Goal: Task Accomplishment & Management: Use online tool/utility

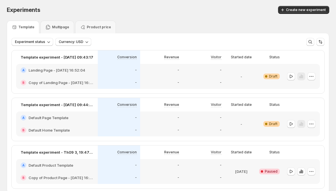
scroll to position [1, 0]
click at [124, 76] on div "-" at bounding box center [119, 70] width 42 height 12
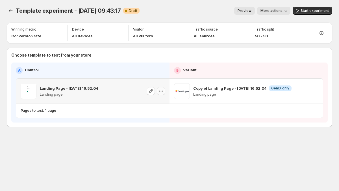
click at [157, 90] on button "button" at bounding box center [161, 91] width 8 height 8
click at [157, 104] on span "Change template" at bounding box center [161, 103] width 31 height 5
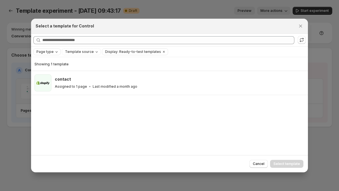
click at [45, 54] on div "Page type" at bounding box center [47, 52] width 23 height 6
click at [49, 89] on span "Blog post" at bounding box center [52, 88] width 16 height 5
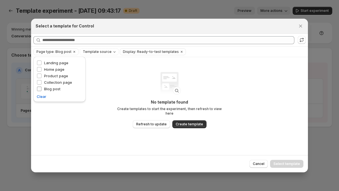
click at [49, 89] on span "Blog post" at bounding box center [52, 88] width 16 height 5
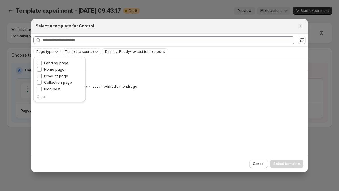
click at [45, 76] on span "Product page" at bounding box center [56, 75] width 24 height 5
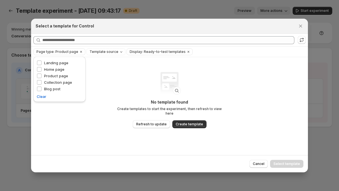
click at [17, 35] on div at bounding box center [169, 95] width 339 height 191
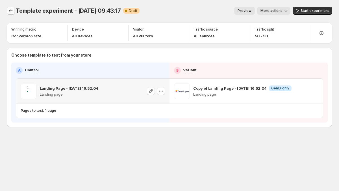
click at [10, 7] on button "Experiments" at bounding box center [11, 11] width 8 height 8
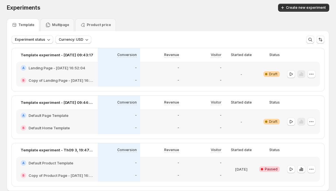
scroll to position [34, 0]
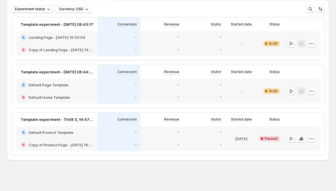
click at [158, 109] on div "Template experiment - [DATE] 09:43:17 Conversion Revenue Visitor Started date S…" at bounding box center [168, 87] width 313 height 138
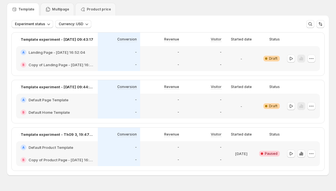
scroll to position [10, 0]
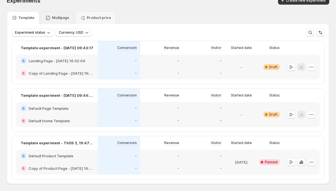
click at [56, 14] on div "Multipage" at bounding box center [57, 17] width 34 height 13
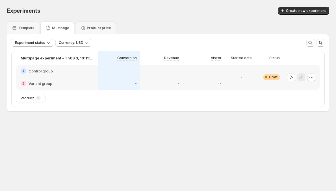
scroll to position [0, 0]
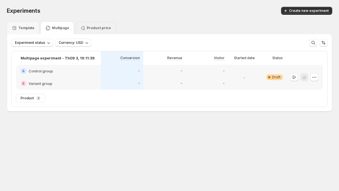
click at [93, 26] on p "Product price" at bounding box center [99, 28] width 24 height 5
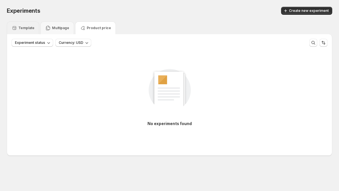
click at [24, 26] on p "Template" at bounding box center [26, 28] width 16 height 5
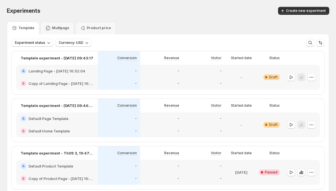
click at [50, 27] on div "Multipage" at bounding box center [57, 28] width 24 height 6
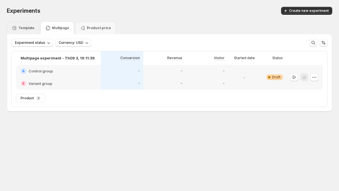
click at [18, 27] on div "Template" at bounding box center [23, 28] width 23 height 6
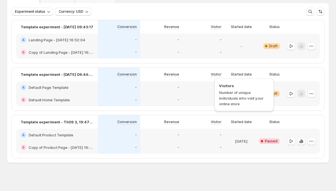
scroll to position [34, 0]
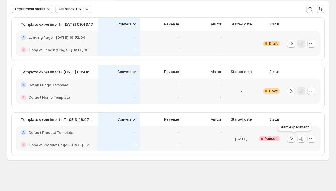
click at [294, 138] on icon "button" at bounding box center [291, 139] width 6 height 6
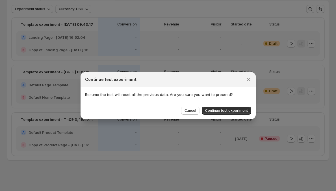
click at [239, 115] on div "Cancel Continue test experiment" at bounding box center [167, 110] width 175 height 17
click at [239, 113] on button "Continue test experiment" at bounding box center [226, 110] width 49 height 8
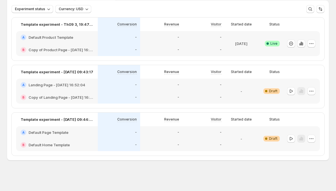
click at [225, 40] on div "-" at bounding box center [203, 37] width 42 height 12
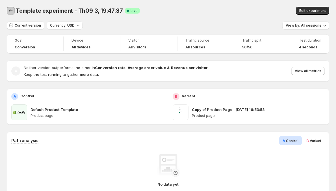
click at [12, 10] on icon "Back" at bounding box center [11, 11] width 6 height 6
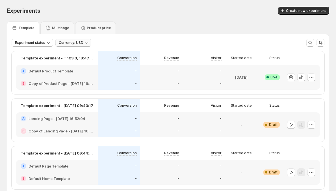
click at [63, 40] on button "Currency: USD" at bounding box center [73, 43] width 36 height 8
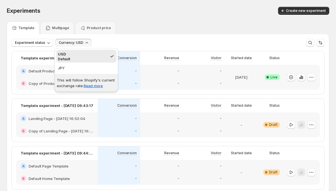
click at [65, 80] on p "This will follow Shopify's current exchange rate. Read more" at bounding box center [86, 82] width 59 height 11
click at [38, 42] on span "Experiment status" at bounding box center [30, 42] width 30 height 5
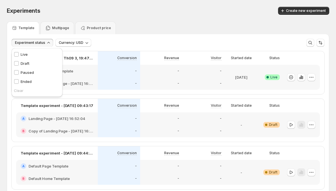
click at [30, 42] on span "Experiment status" at bounding box center [30, 42] width 30 height 5
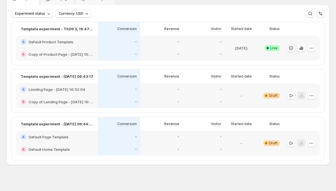
scroll to position [34, 0]
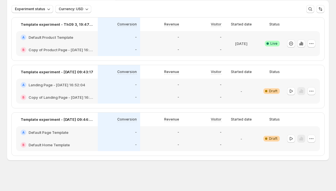
click at [318, 10] on div "More views More views Create new view" at bounding box center [315, 9] width 18 height 8
click at [314, 10] on button "button" at bounding box center [310, 9] width 8 height 8
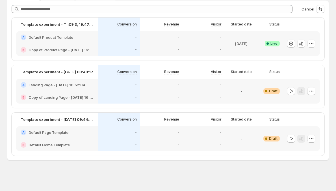
click at [314, 9] on span "Cancel" at bounding box center [307, 9] width 13 height 6
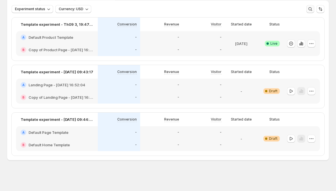
click at [313, 9] on icon "button" at bounding box center [310, 9] width 6 height 6
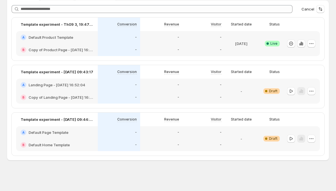
click at [314, 9] on span "Cancel" at bounding box center [307, 9] width 13 height 6
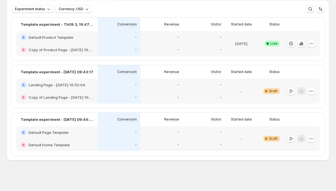
click at [313, 9] on icon "button" at bounding box center [310, 9] width 6 height 6
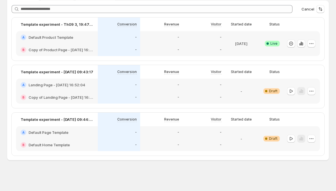
click at [314, 9] on span "Cancel" at bounding box center [307, 9] width 13 height 6
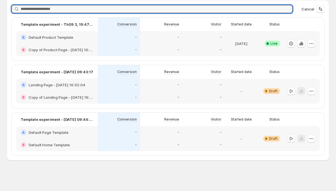
click at [314, 9] on span "Cancel" at bounding box center [307, 9] width 13 height 6
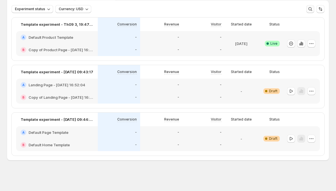
click at [313, 9] on icon "button" at bounding box center [310, 9] width 6 height 6
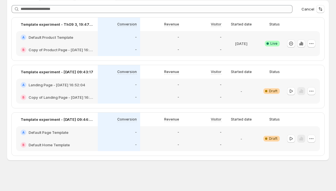
click at [314, 9] on span "Cancel" at bounding box center [307, 9] width 13 height 6
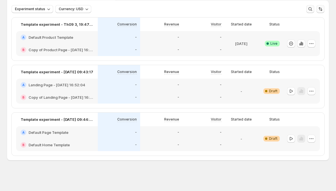
click at [323, 9] on icon "Sort the results" at bounding box center [320, 9] width 6 height 6
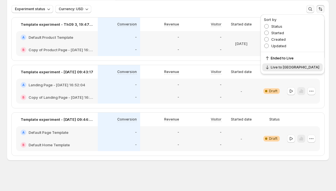
click at [321, 7] on icon "Sort the results" at bounding box center [320, 9] width 6 height 6
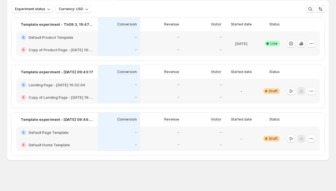
click at [320, 11] on button "Sort the results" at bounding box center [320, 9] width 8 height 8
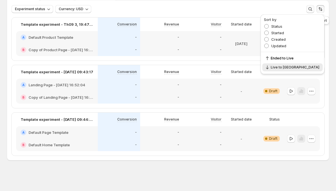
click at [323, 7] on icon "Sort the results" at bounding box center [320, 9] width 6 height 6
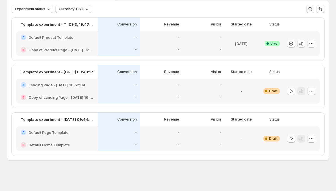
click at [312, 10] on icon "button" at bounding box center [310, 9] width 6 height 6
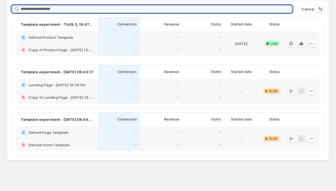
click at [313, 8] on span "Cancel" at bounding box center [307, 9] width 13 height 6
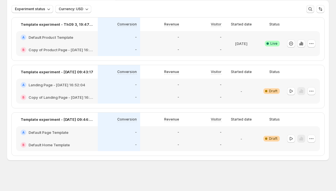
click at [247, 43] on p "[DATE]" at bounding box center [241, 44] width 12 height 6
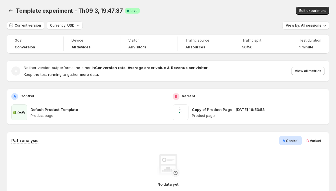
click at [253, 40] on span "Traffic split" at bounding box center [262, 40] width 41 height 5
click at [259, 41] on span "Traffic split" at bounding box center [262, 40] width 41 height 5
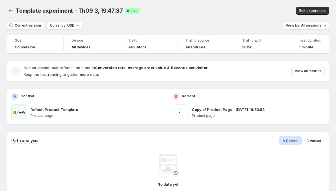
click at [259, 41] on span "Traffic split" at bounding box center [262, 40] width 41 height 5
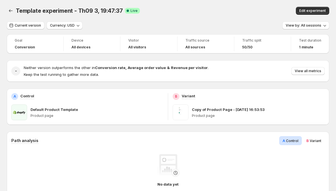
click at [259, 41] on span "Traffic split" at bounding box center [262, 40] width 41 height 5
click at [248, 46] on span "50/50" at bounding box center [247, 47] width 10 height 5
click at [267, 46] on div "50/50" at bounding box center [262, 47] width 41 height 5
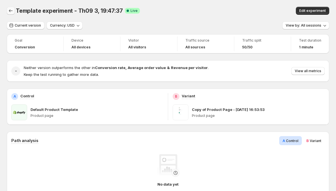
click at [11, 13] on icon "Back" at bounding box center [11, 11] width 6 height 6
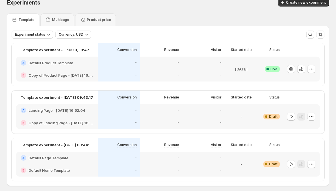
scroll to position [9, 0]
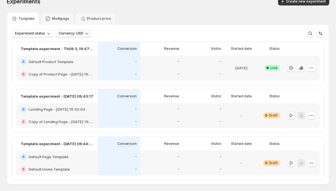
click at [84, 35] on icon "button" at bounding box center [87, 34] width 6 height 6
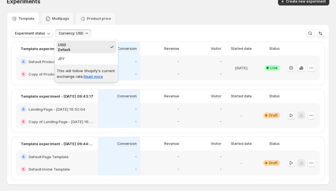
click at [84, 35] on icon "button" at bounding box center [87, 34] width 6 height 6
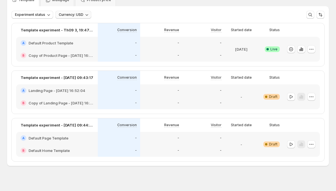
scroll to position [28, 0]
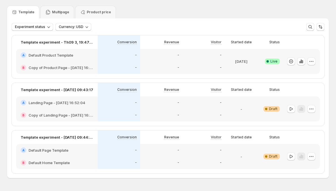
scroll to position [15, 0]
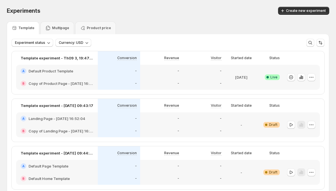
click at [147, 73] on div "-" at bounding box center [161, 71] width 36 height 6
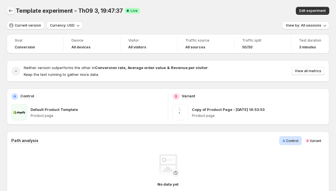
click at [11, 11] on icon "Back" at bounding box center [11, 11] width 6 height 6
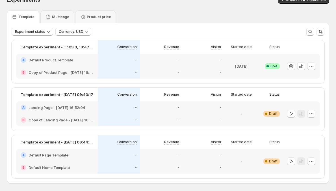
scroll to position [18, 0]
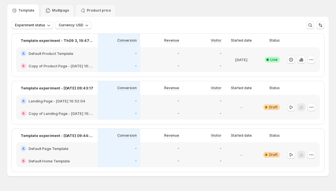
click at [137, 51] on div "-" at bounding box center [119, 54] width 36 height 6
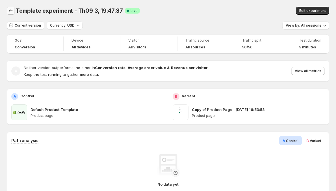
click at [9, 10] on icon "Back" at bounding box center [11, 11] width 6 height 6
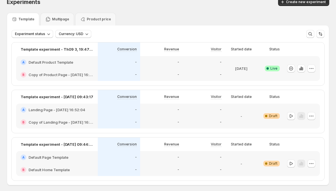
scroll to position [34, 0]
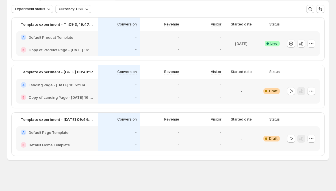
click at [159, 89] on div "-" at bounding box center [161, 85] width 42 height 12
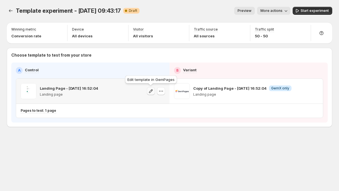
click at [151, 93] on icon "button" at bounding box center [151, 91] width 6 height 6
